Goal: Check status: Check status

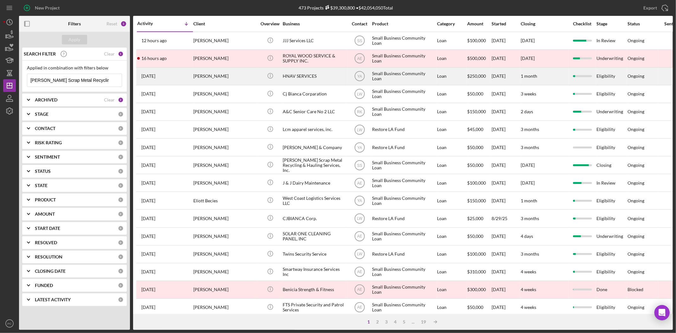
click at [226, 79] on div "[PERSON_NAME]" at bounding box center [224, 76] width 63 height 17
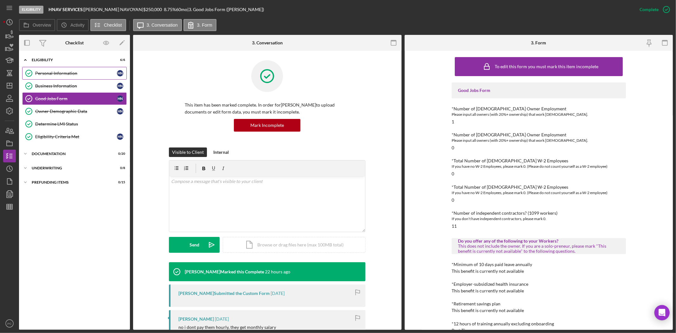
click at [61, 74] on div "Personal Information" at bounding box center [76, 73] width 82 height 5
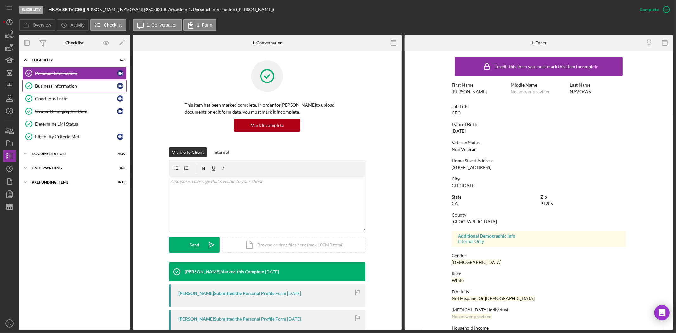
click at [72, 89] on link "Business Information Business Information H N" at bounding box center [74, 86] width 105 height 13
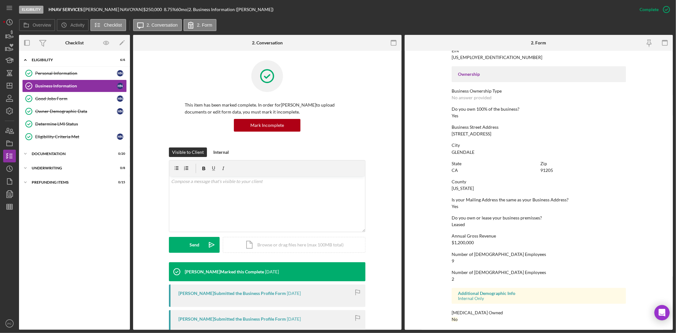
scroll to position [199, 0]
click at [5, 144] on icon "button" at bounding box center [10, 143] width 16 height 16
